Goal: Information Seeking & Learning: Learn about a topic

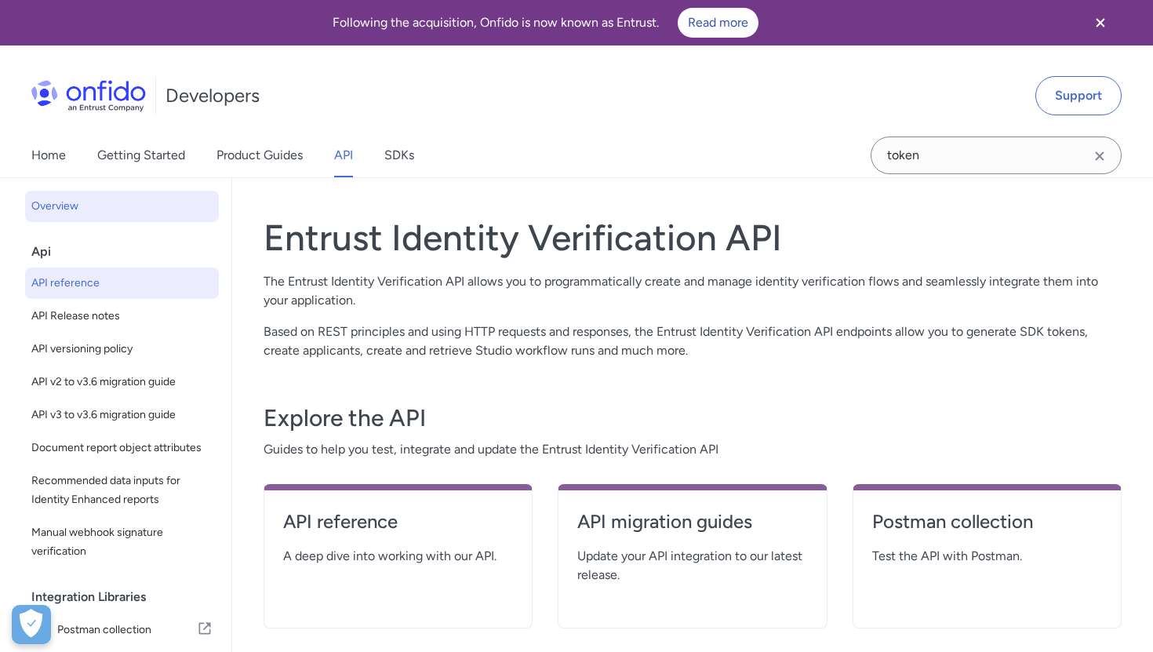
click at [98, 293] on link "API reference" at bounding box center [122, 283] width 194 height 31
select select "http"
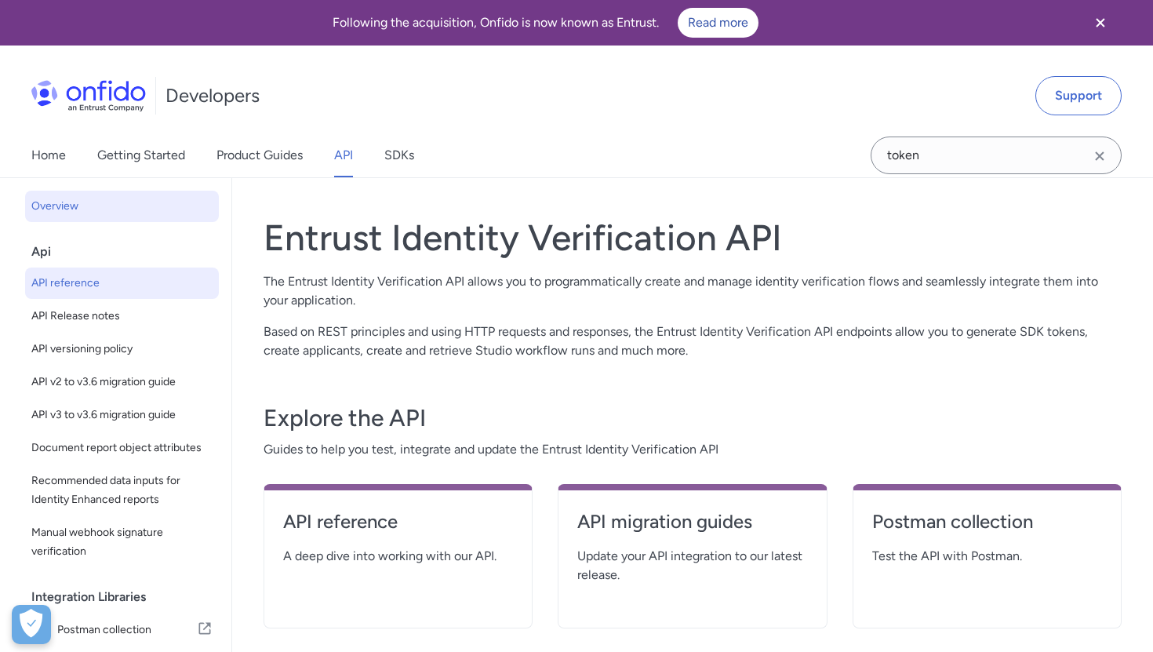
select select "http"
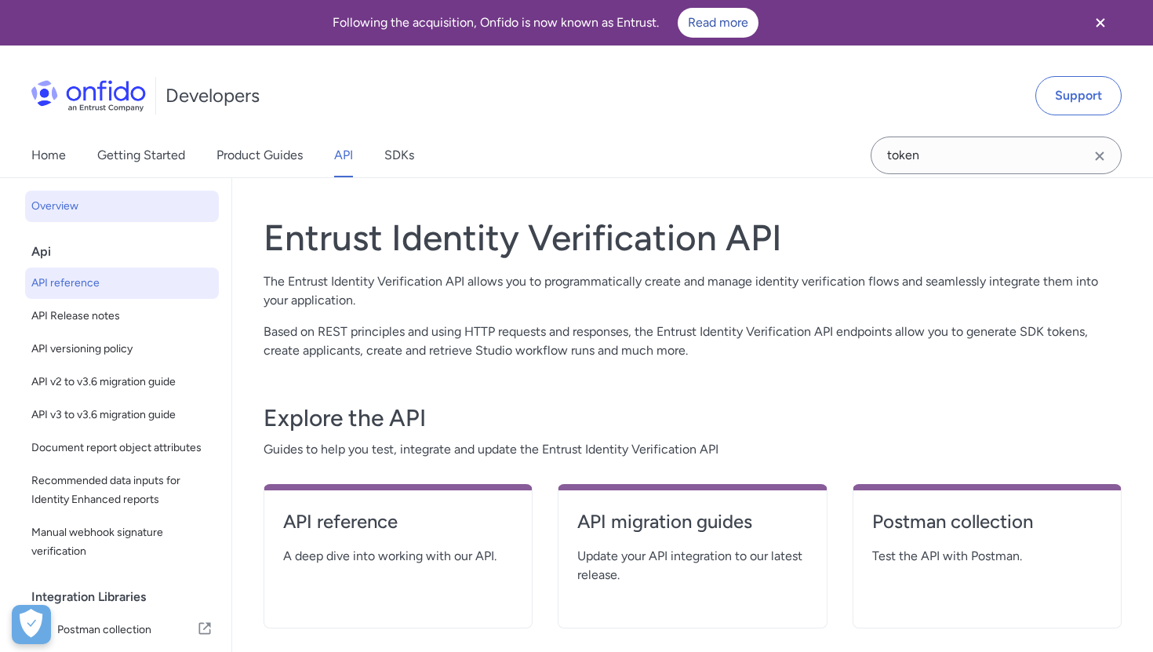
select select "http"
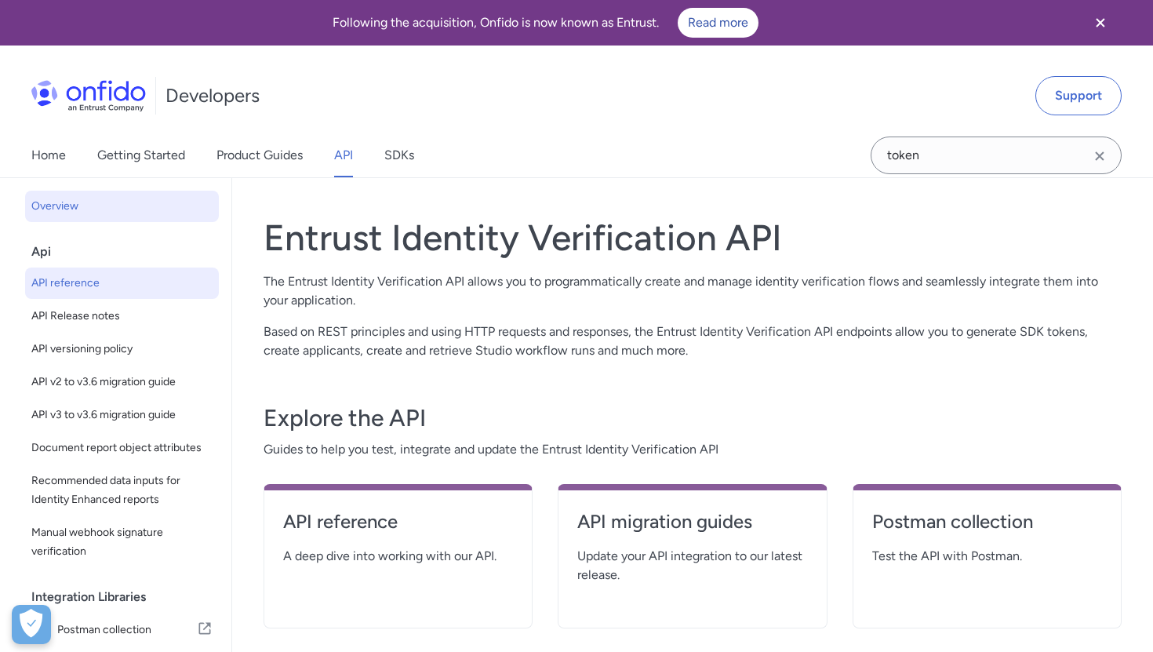
select select "http"
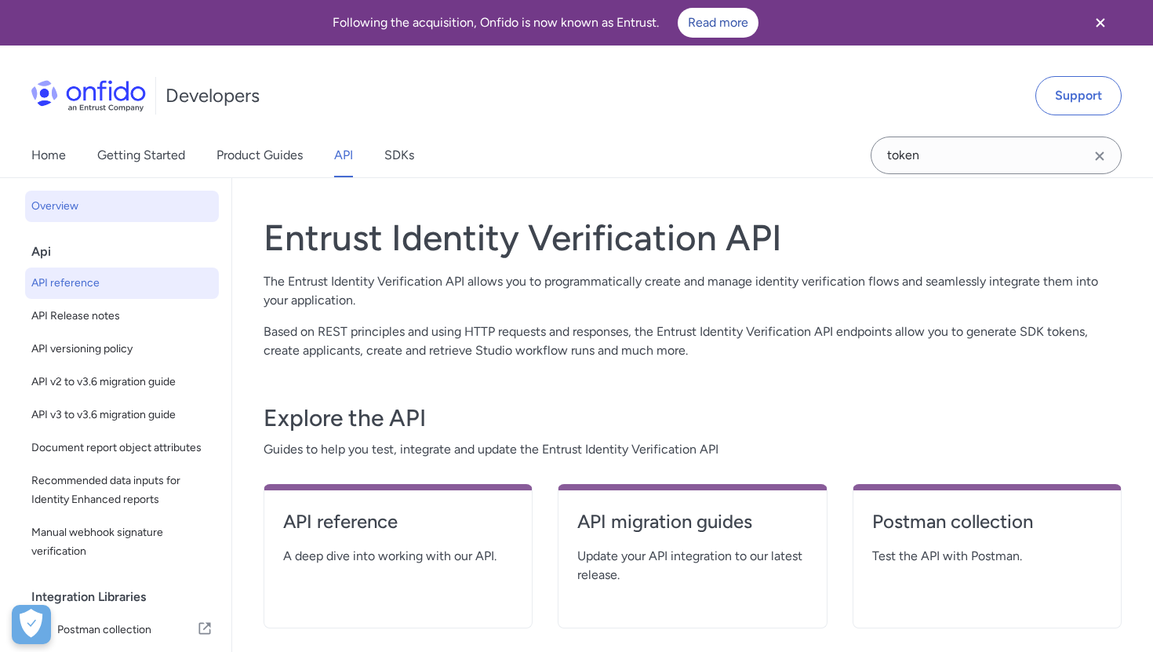
select select "http"
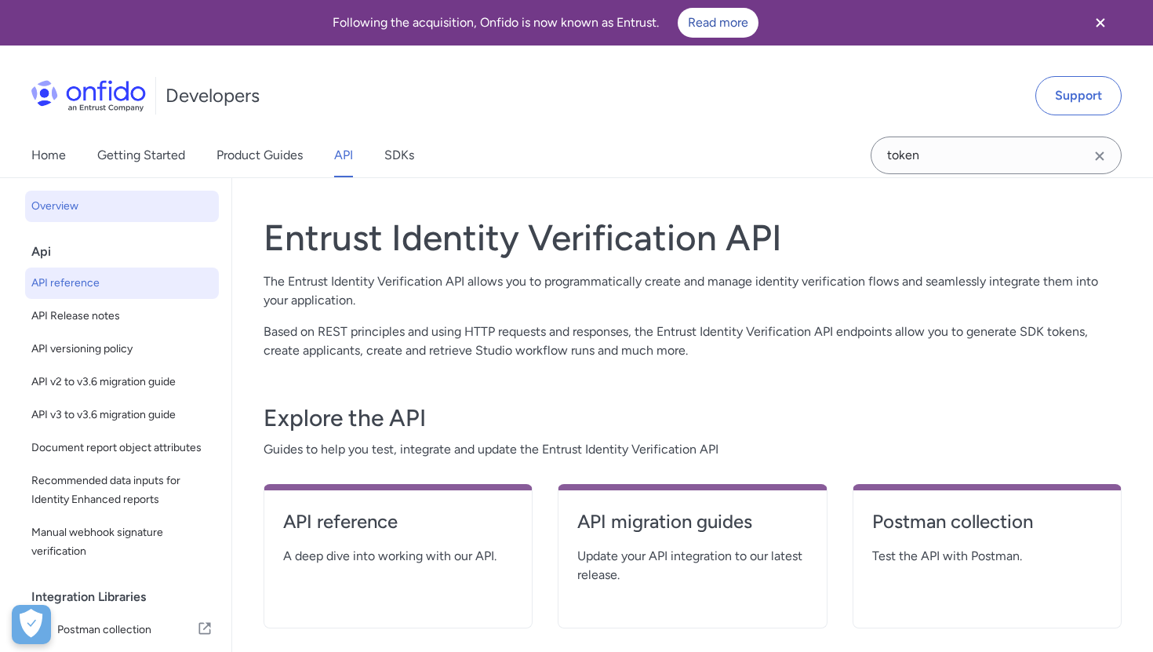
select select "http"
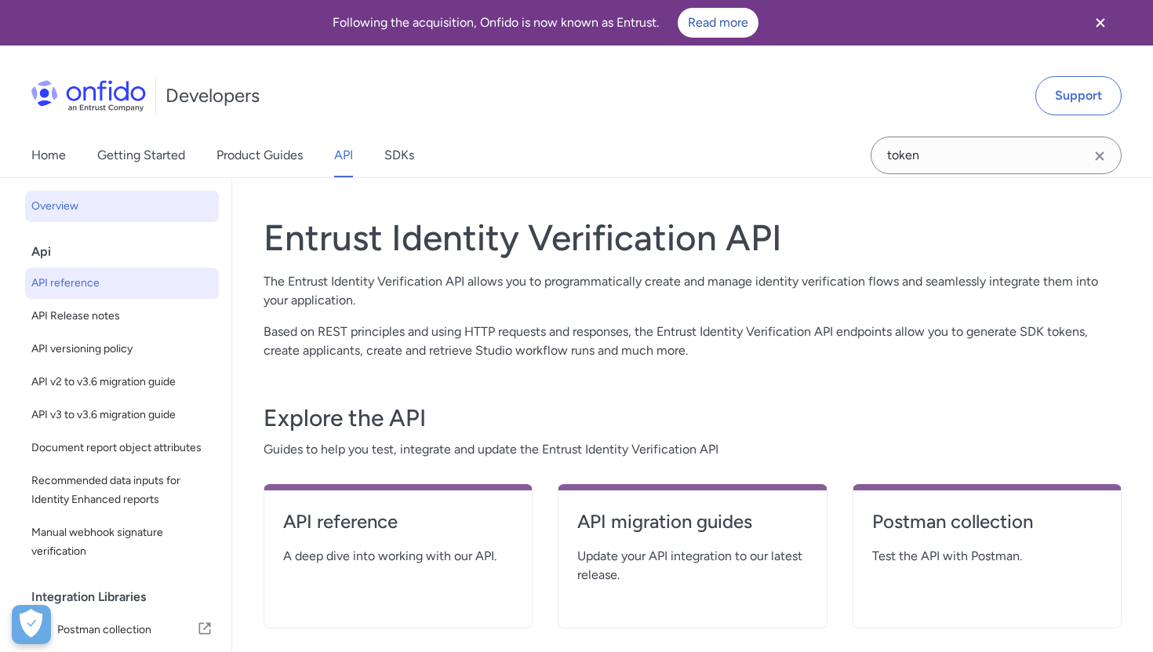
select select "http"
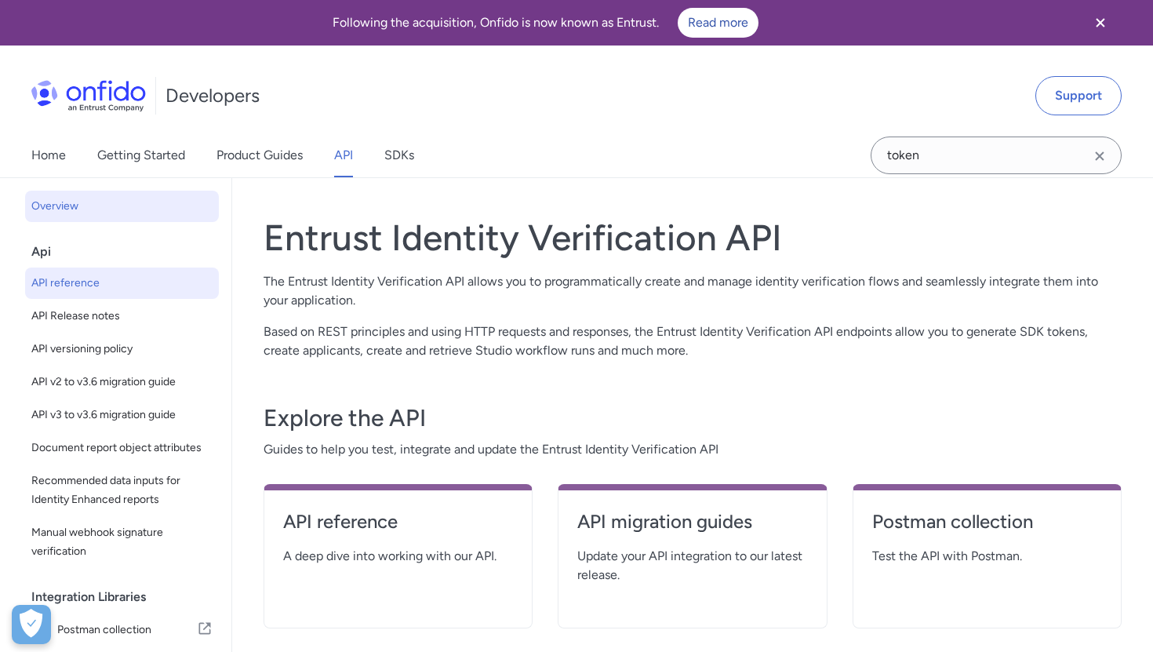
select select "http"
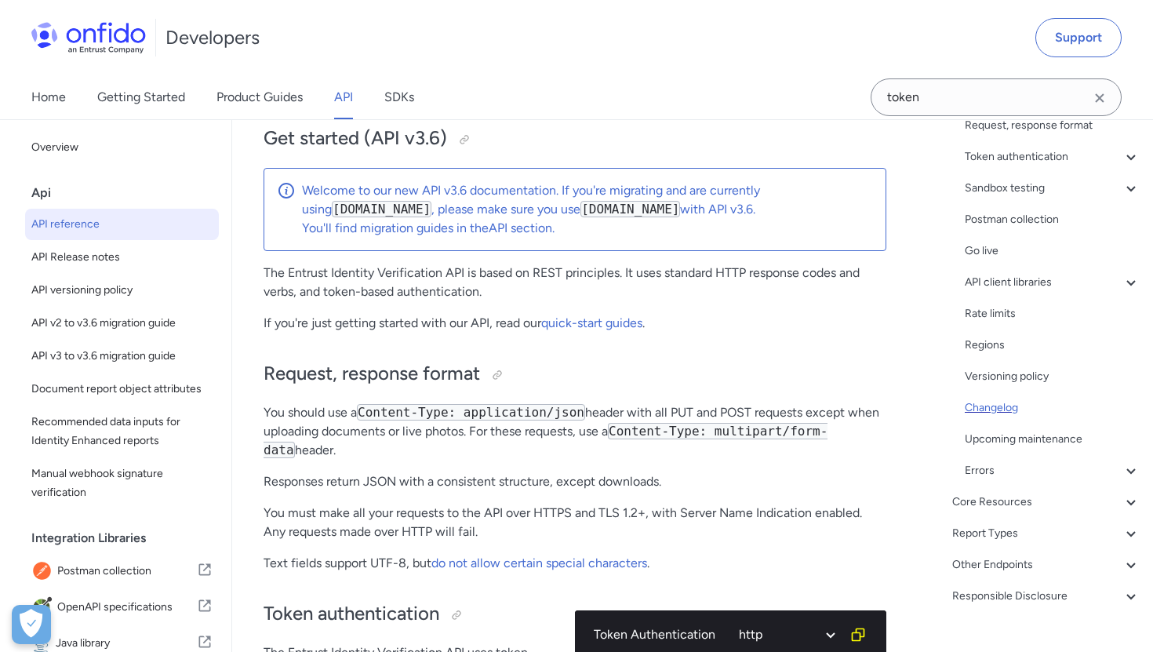
scroll to position [214, 0]
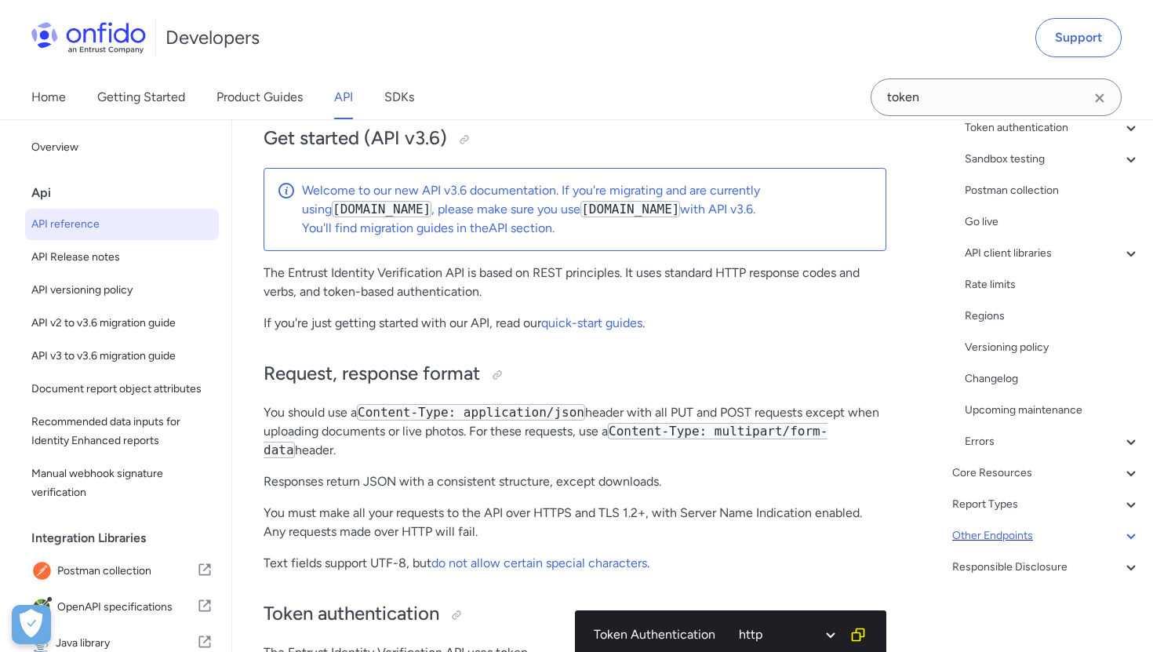
click at [983, 534] on div "Other Endpoints" at bounding box center [1046, 535] width 188 height 19
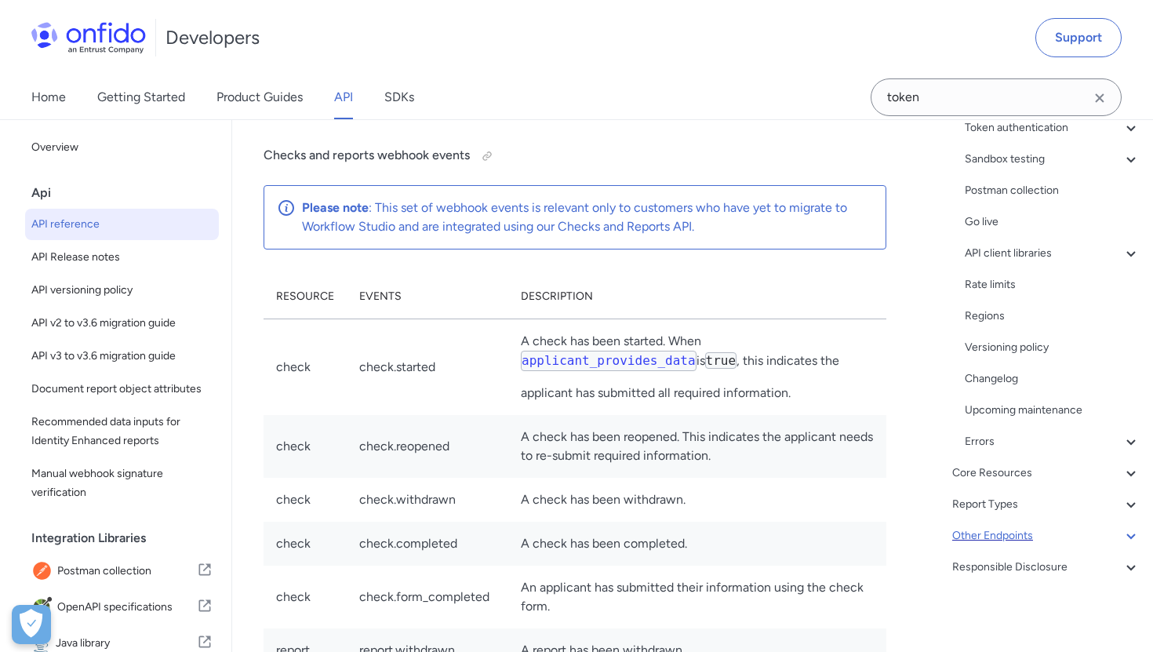
scroll to position [120, 0]
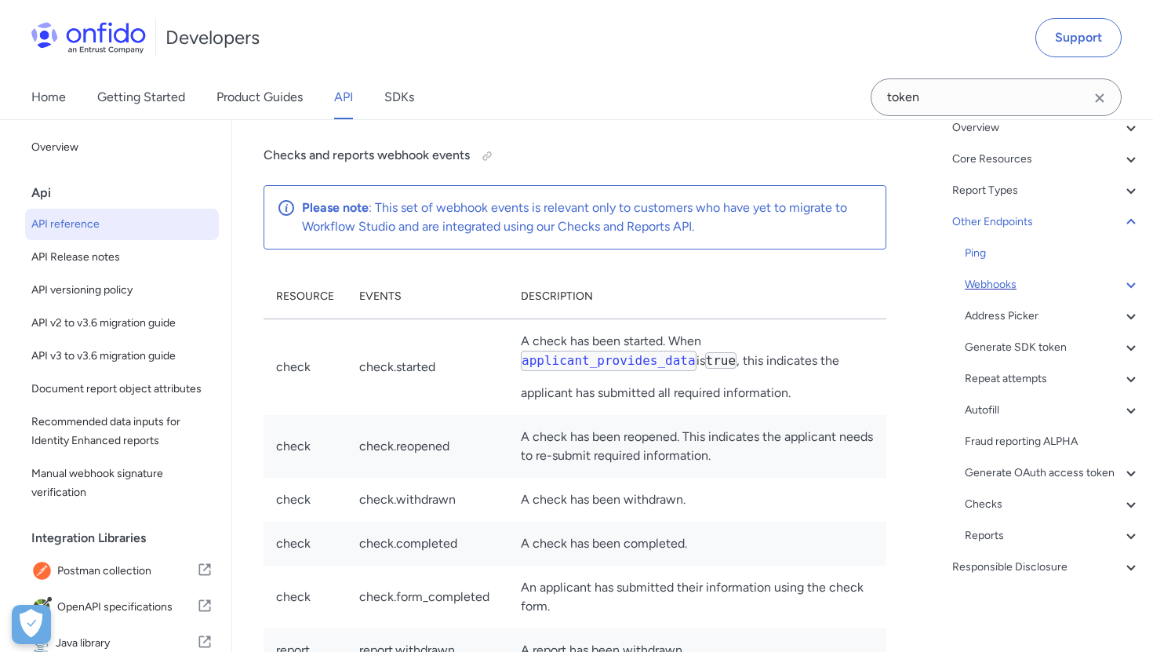
click at [989, 291] on div "Webhooks" at bounding box center [1053, 284] width 176 height 19
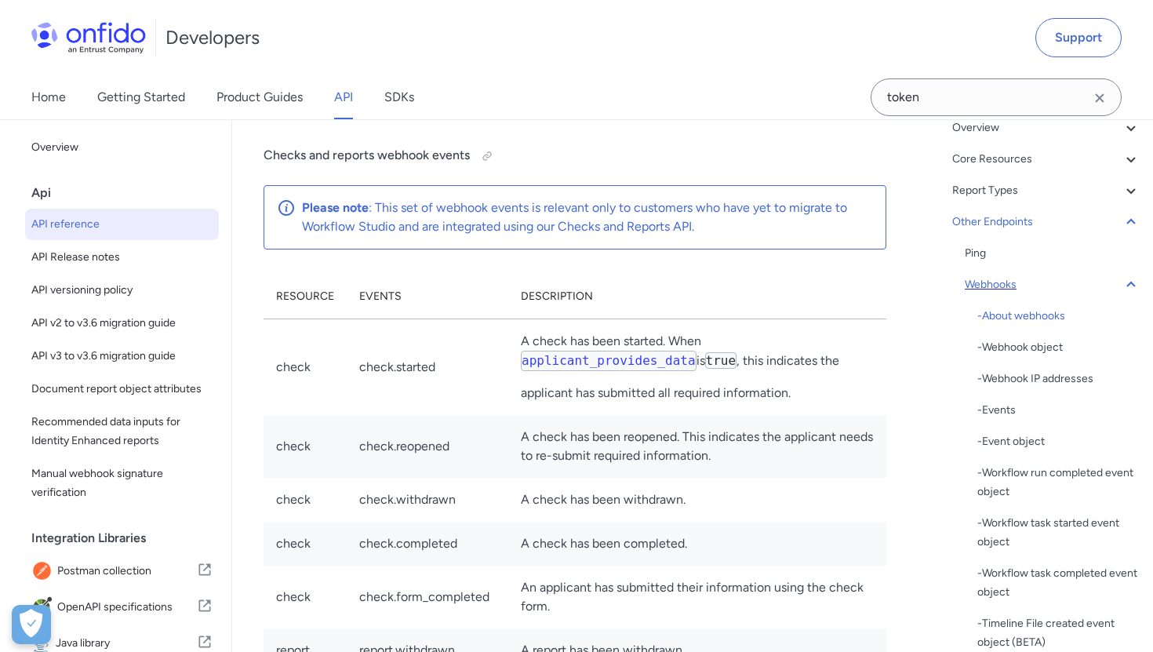
scroll to position [145163, 0]
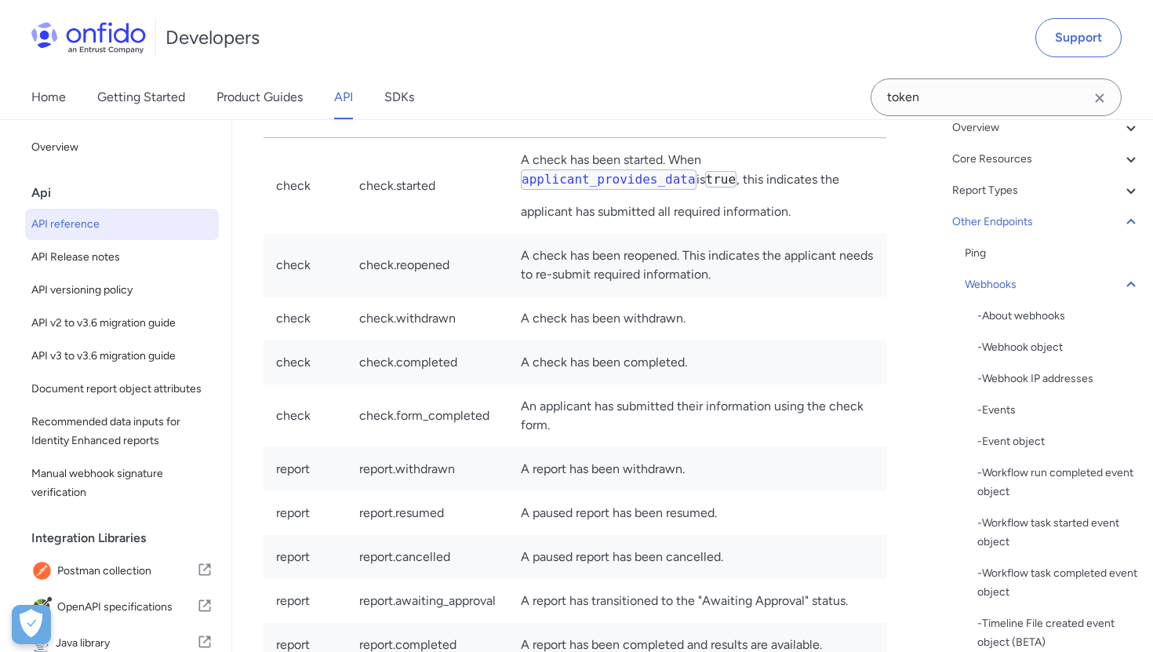
scroll to position [145054, 0]
